Goal: Information Seeking & Learning: Learn about a topic

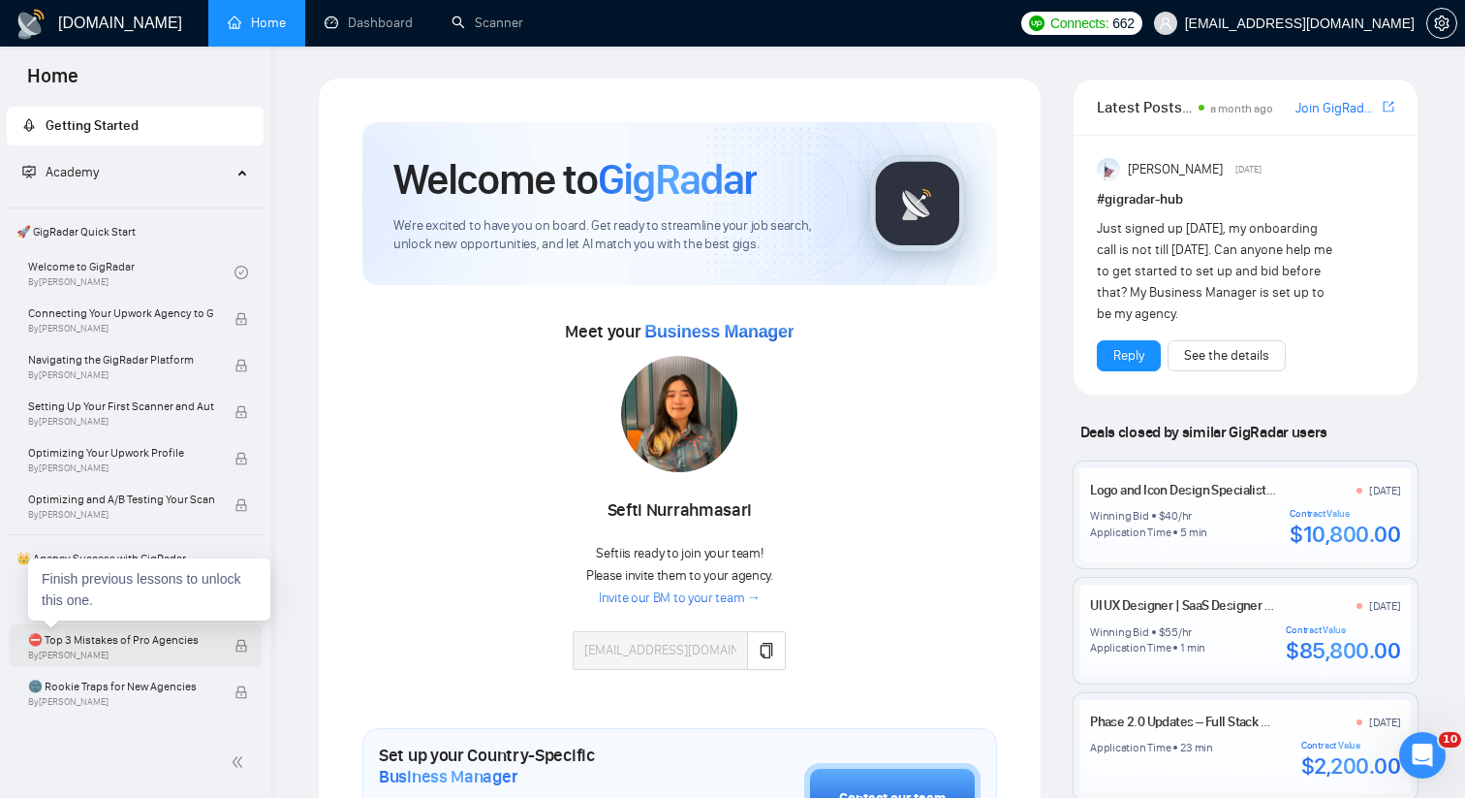
click at [70, 644] on span "⛔ Top 3 Mistakes of Pro Agencies" at bounding box center [121, 639] width 186 height 19
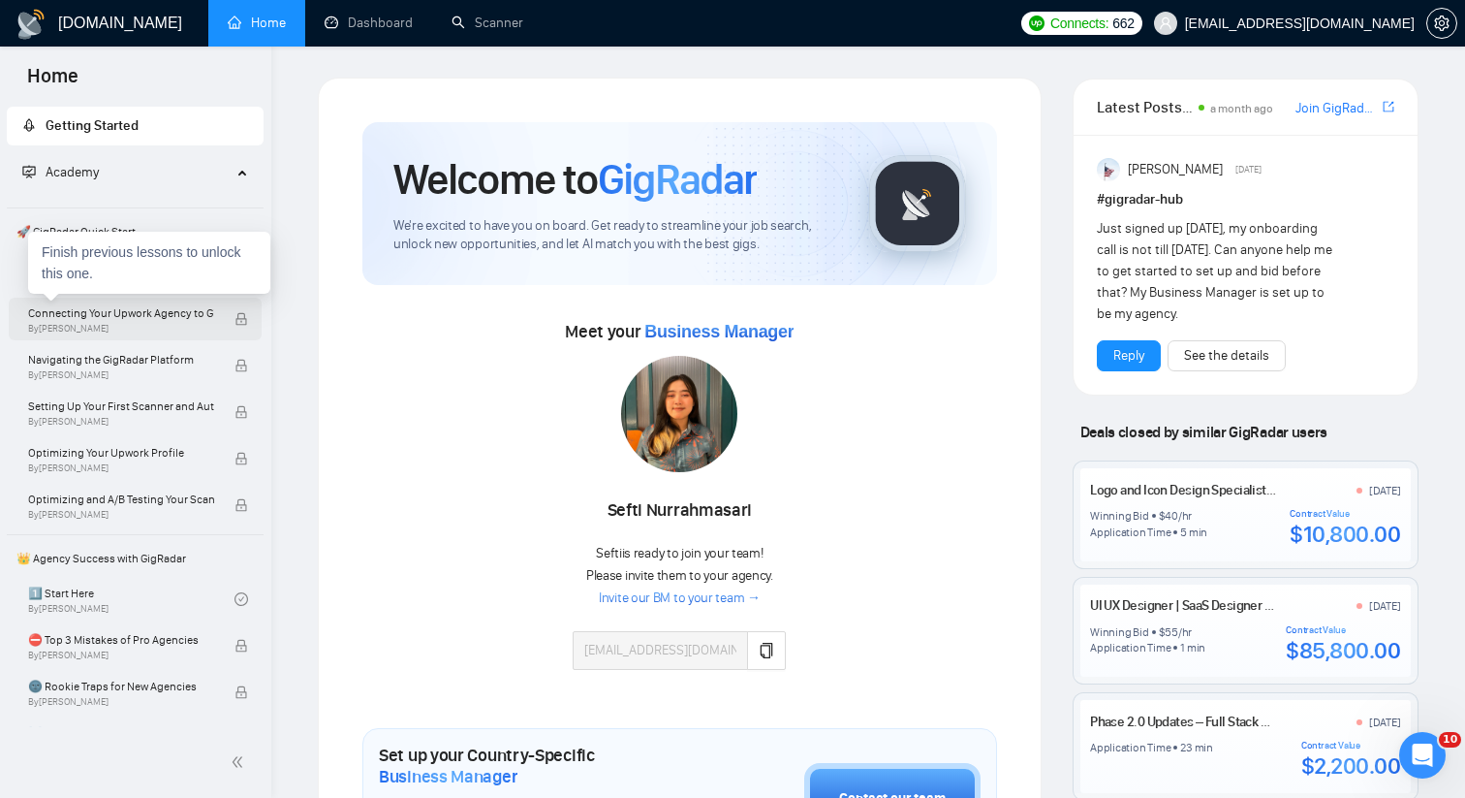
click at [139, 335] on div "Connecting Your Upwork Agency to GigRadar By [PERSON_NAME]" at bounding box center [131, 319] width 206 height 43
click at [158, 325] on span "By [PERSON_NAME]" at bounding box center [121, 329] width 186 height 12
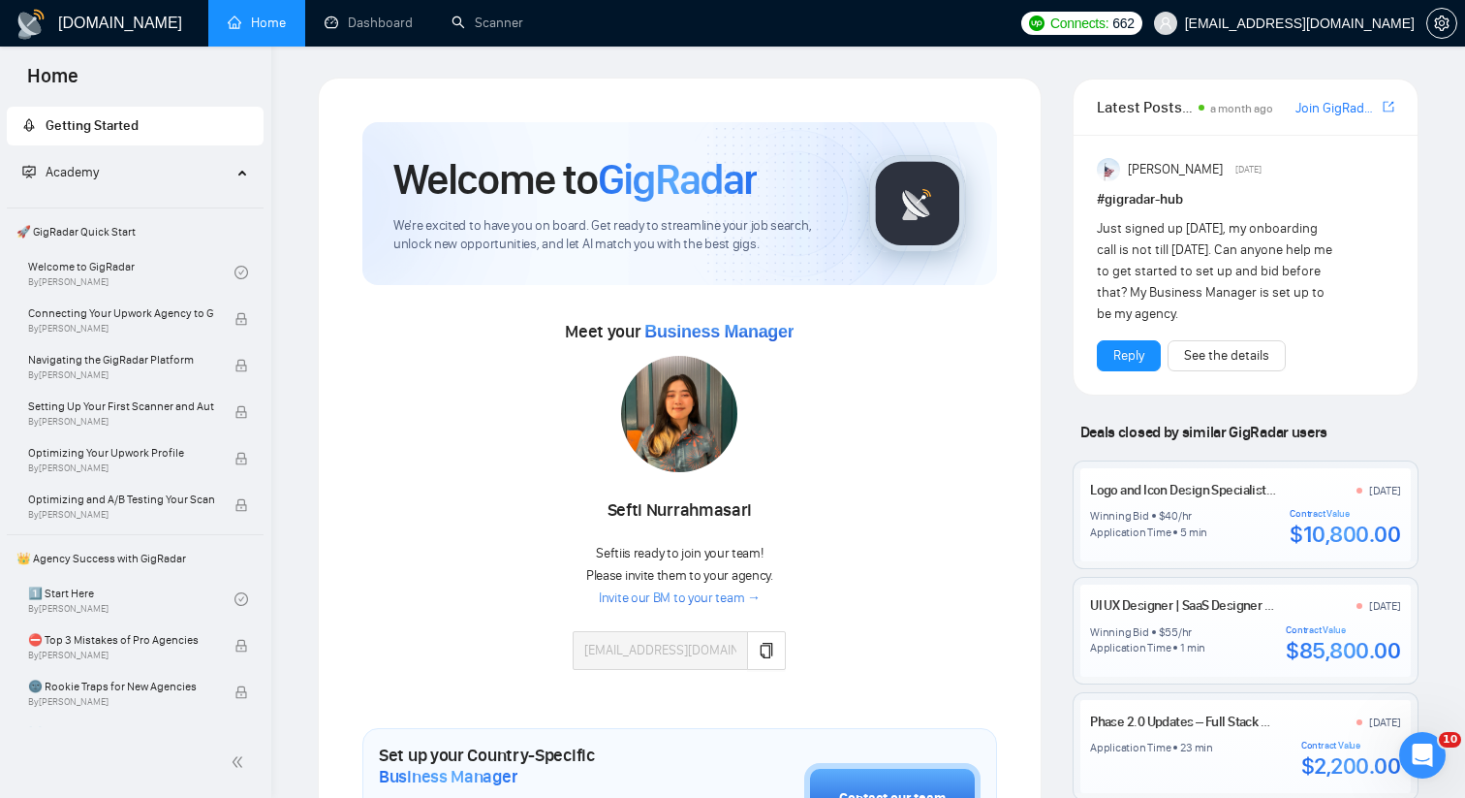
click at [127, 225] on span "🚀 GigRadar Quick Start" at bounding box center [135, 231] width 253 height 39
click at [140, 257] on link "Welcome to GigRadar By [PERSON_NAME]" at bounding box center [131, 272] width 206 height 43
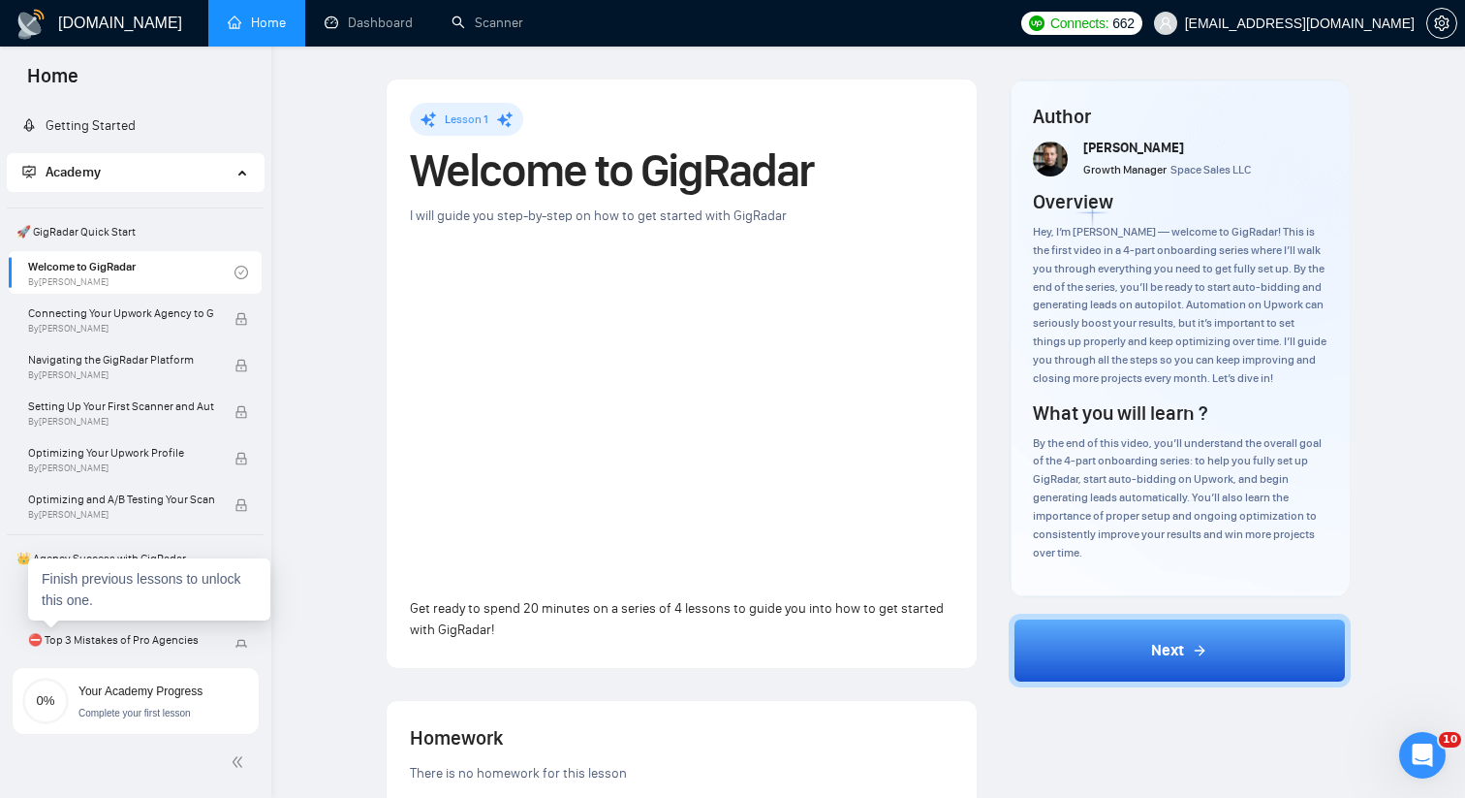
click at [145, 597] on div "Finish previous lessons to unlock this one." at bounding box center [149, 589] width 242 height 62
click at [110, 606] on link "1️⃣ Start Here By [PERSON_NAME]" at bounding box center [131, 599] width 206 height 43
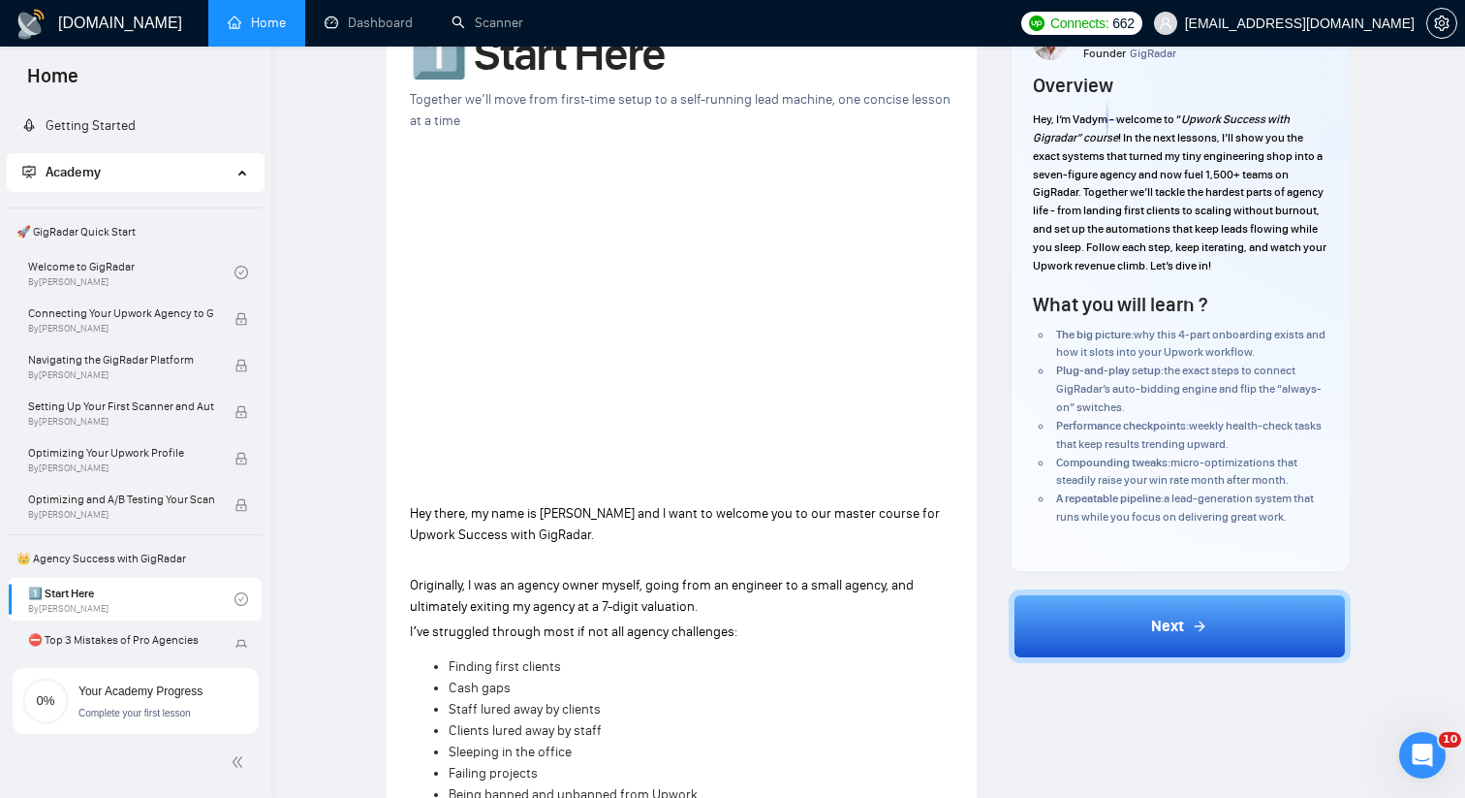
scroll to position [134, 0]
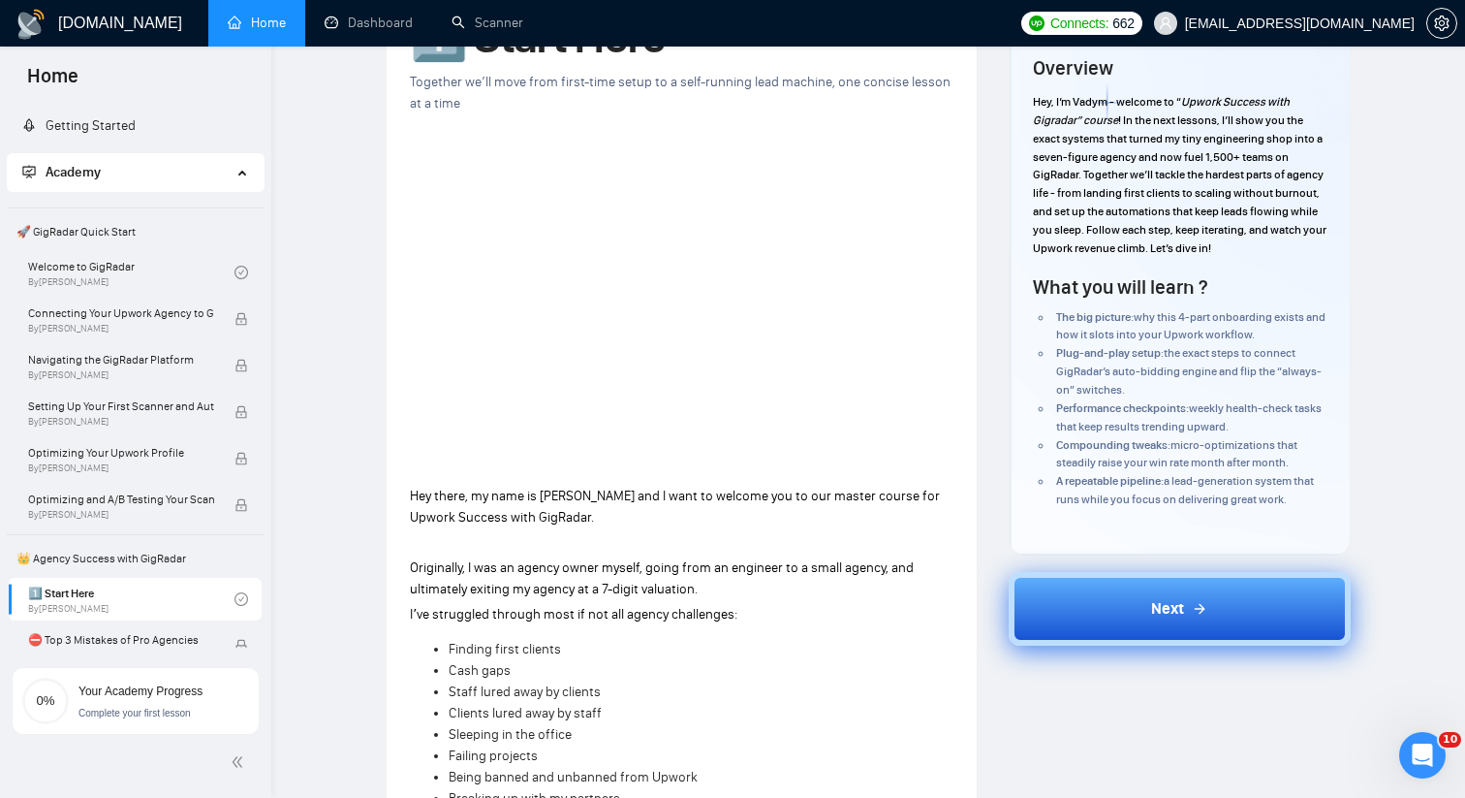
click at [1029, 593] on button "Next" at bounding box center [1180, 609] width 343 height 74
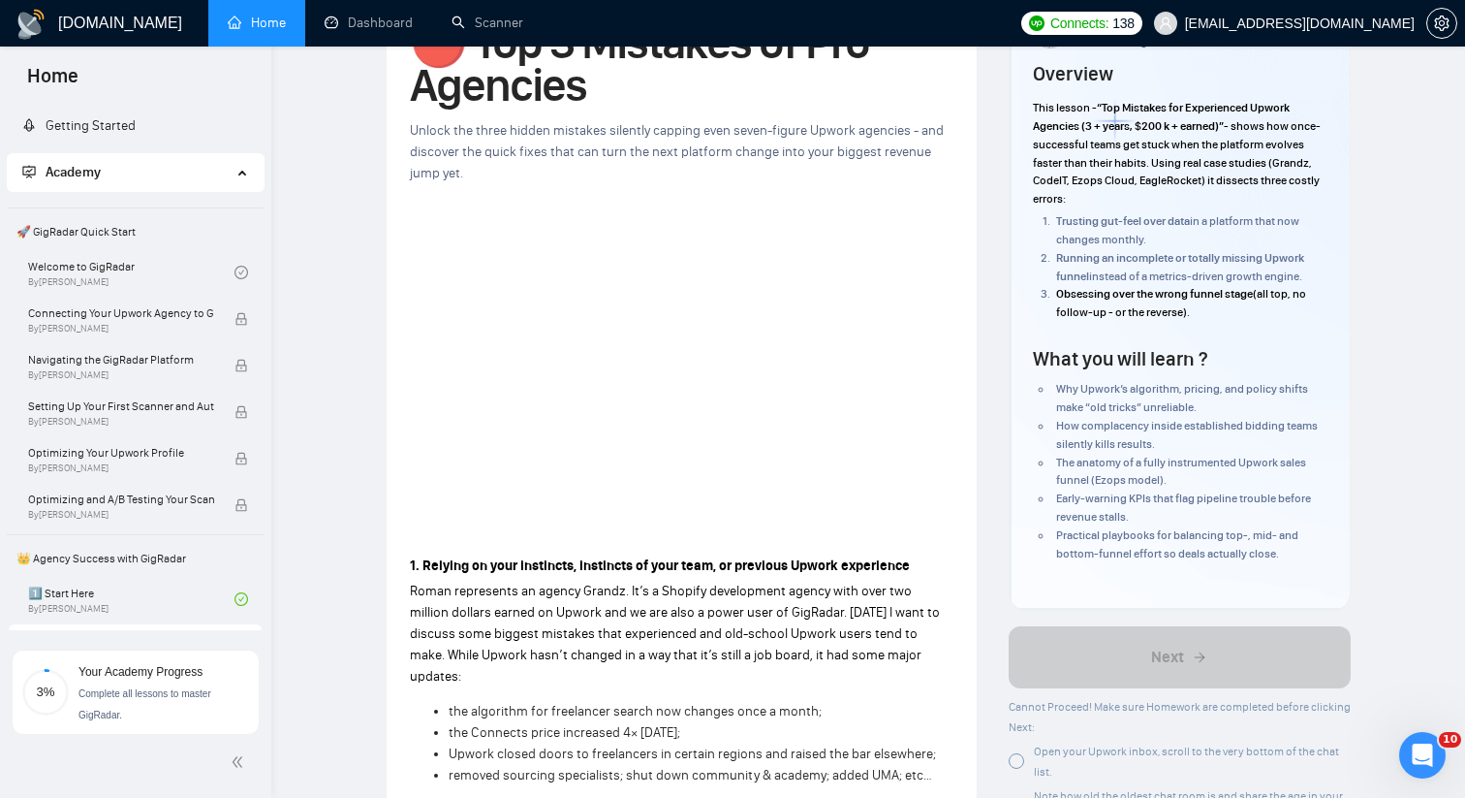
scroll to position [122, 0]
